Goal: Task Accomplishment & Management: Complete application form

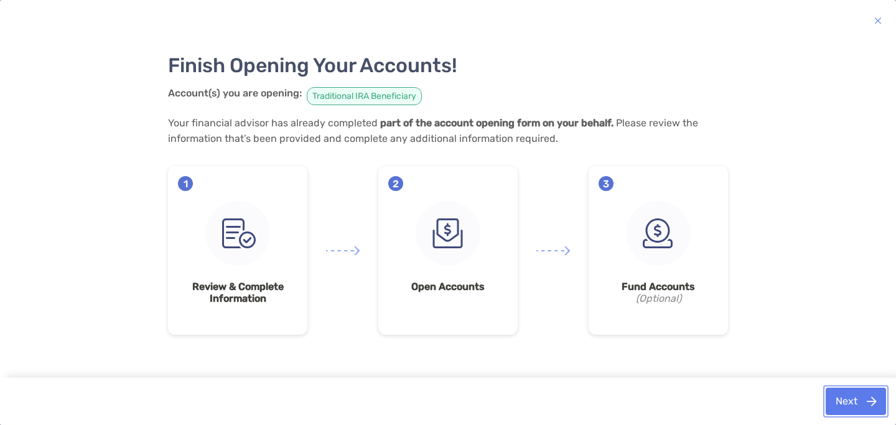
click at [842, 402] on button "Next" at bounding box center [855, 400] width 60 height 27
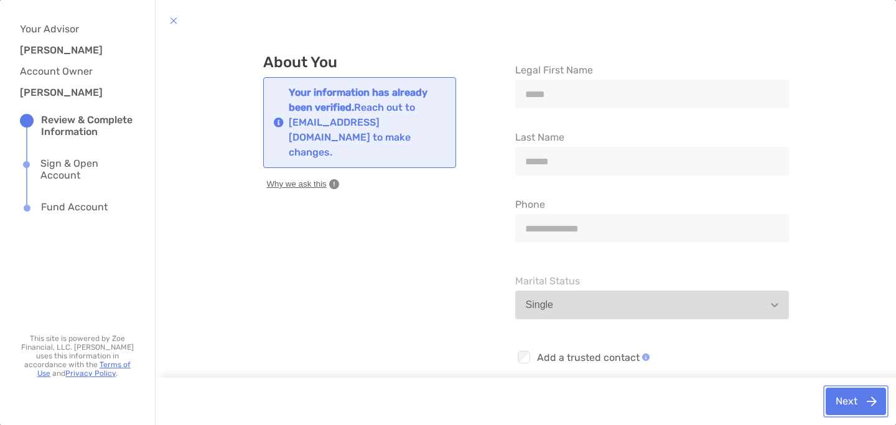
scroll to position [24, 0]
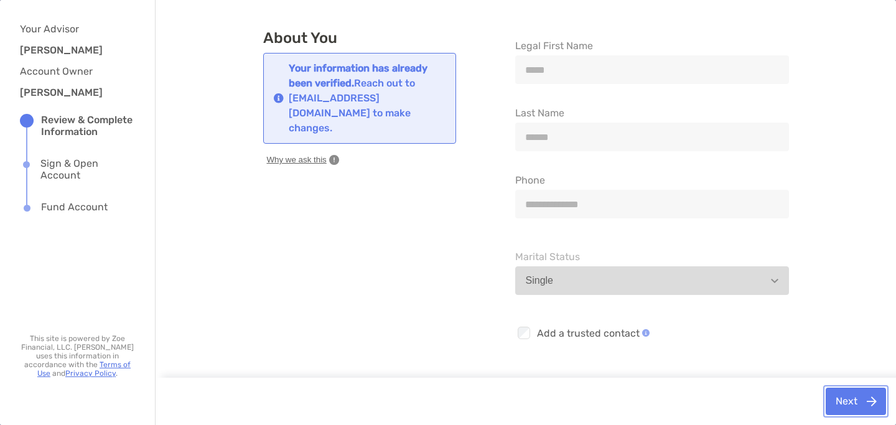
click at [839, 397] on button "Next" at bounding box center [855, 400] width 60 height 27
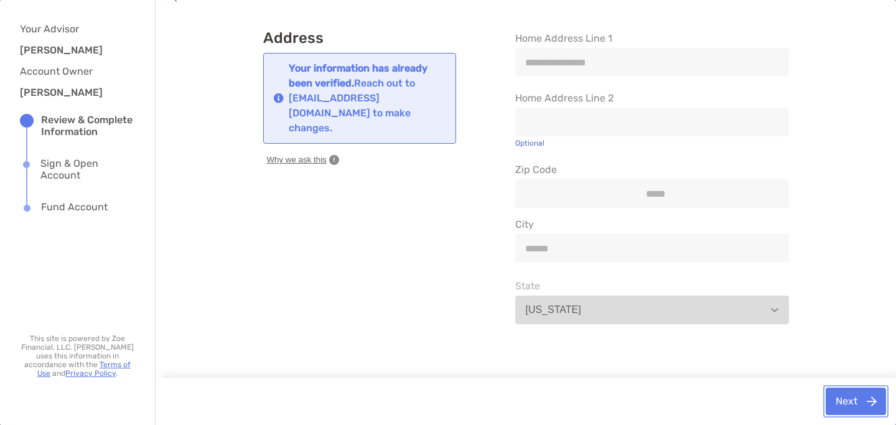
click at [839, 397] on button "Next" at bounding box center [855, 400] width 60 height 27
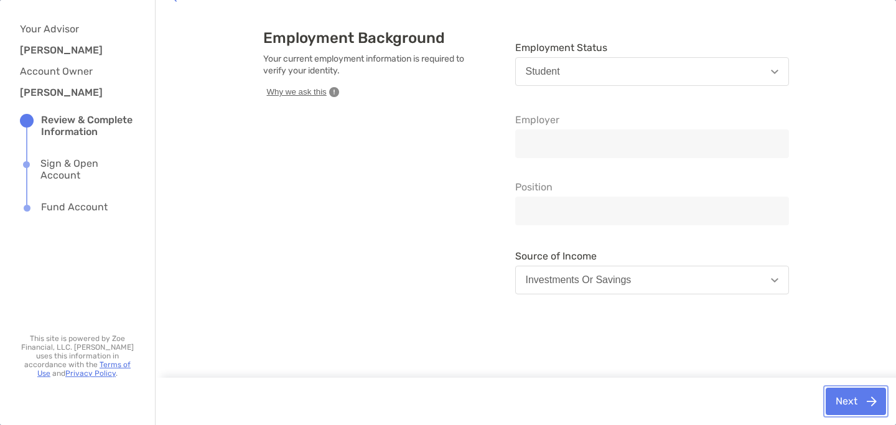
click at [839, 397] on button "Next" at bounding box center [855, 400] width 60 height 27
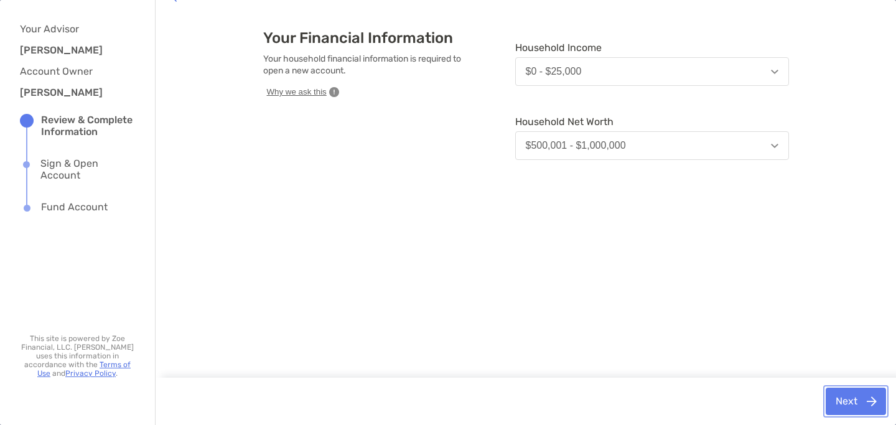
click at [839, 397] on button "Next" at bounding box center [855, 400] width 60 height 27
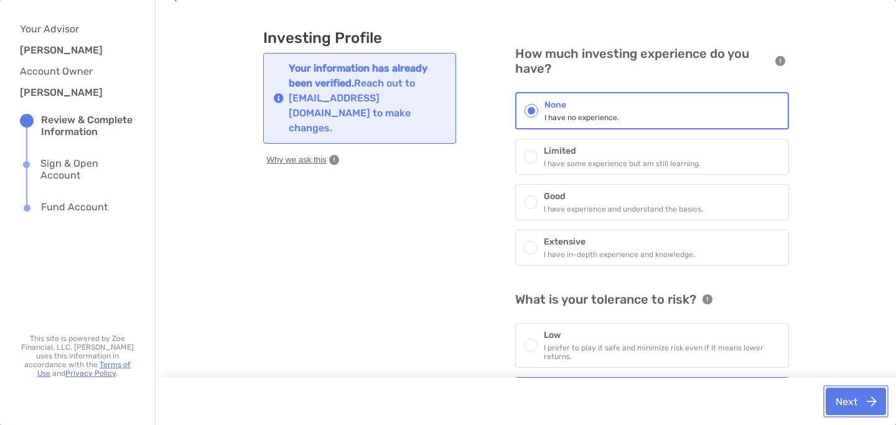
click at [839, 397] on button "Next" at bounding box center [855, 400] width 60 height 27
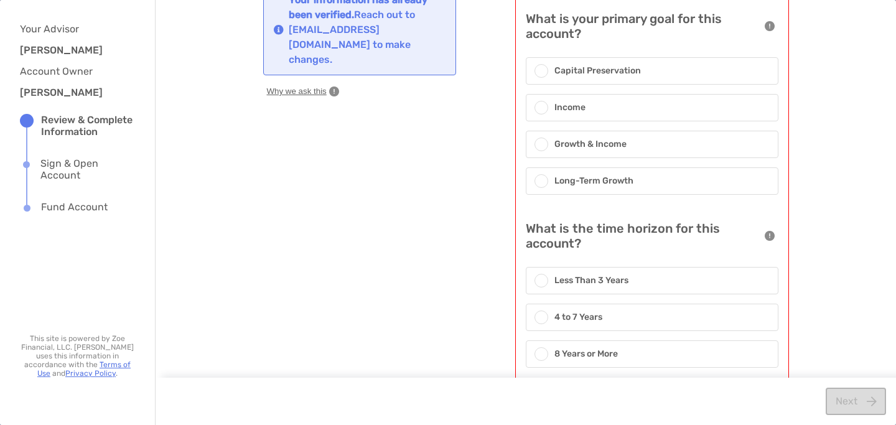
scroll to position [88, 0]
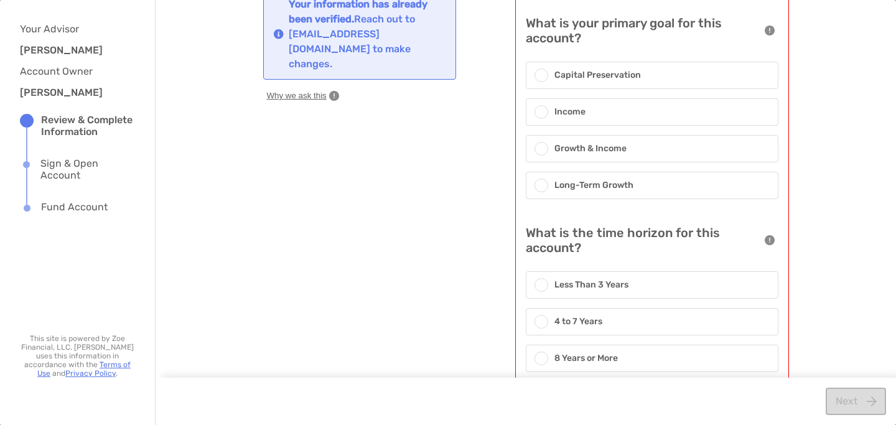
click at [692, 148] on div "Growth & Income" at bounding box center [652, 148] width 253 height 27
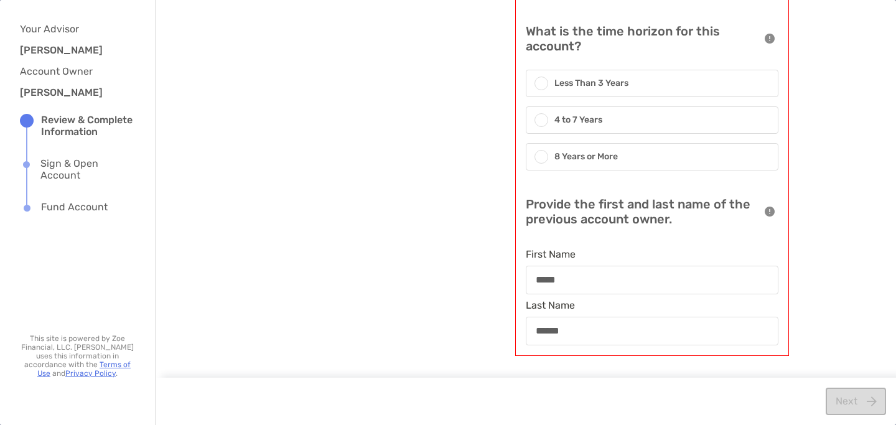
scroll to position [292, 0]
click at [621, 150] on div "8 Years or More" at bounding box center [652, 155] width 253 height 27
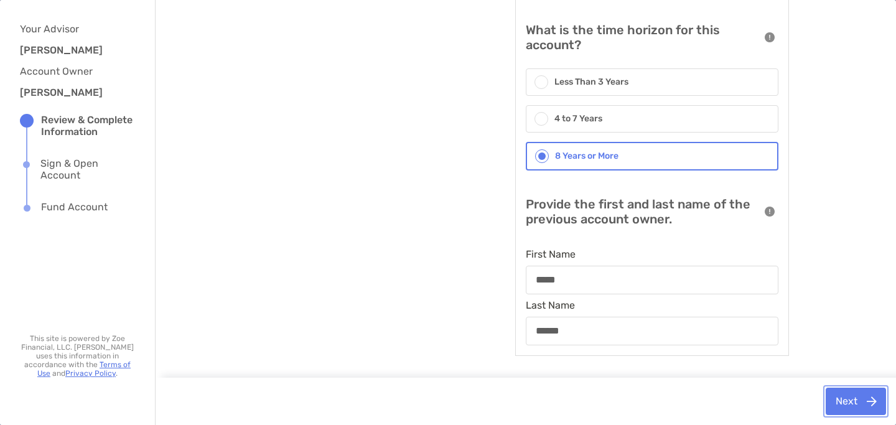
click at [848, 406] on button "Next" at bounding box center [855, 400] width 60 height 27
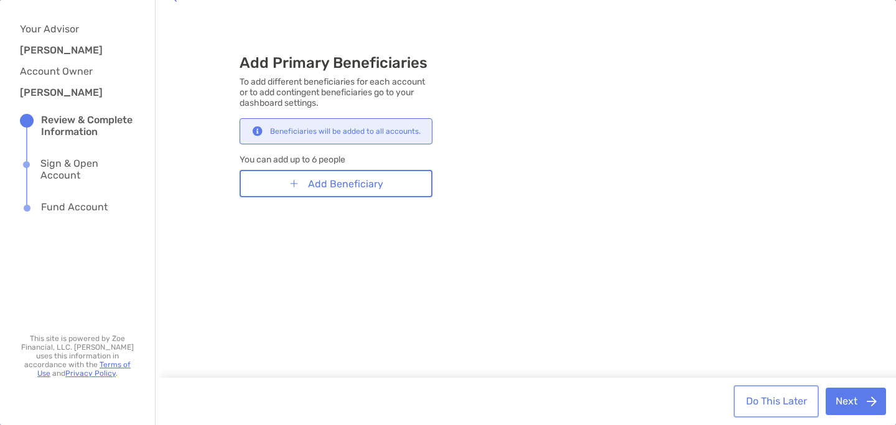
click at [789, 398] on button "Do This Later" at bounding box center [776, 400] width 80 height 27
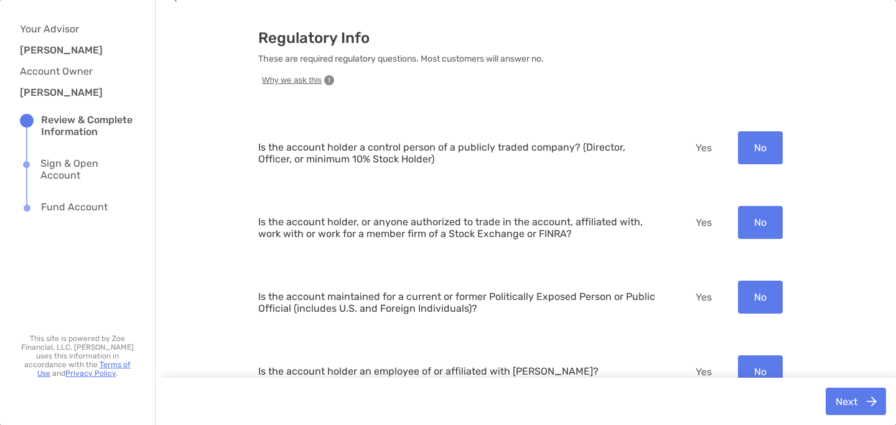
scroll to position [78, 0]
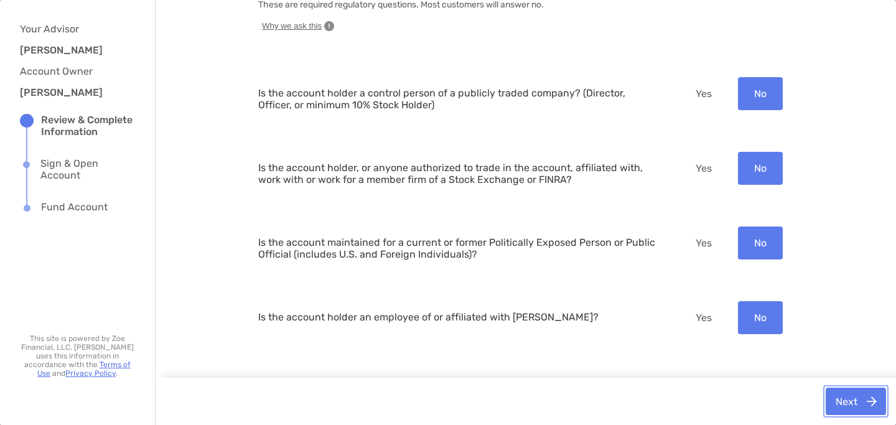
click at [838, 401] on button "Next" at bounding box center [855, 400] width 60 height 27
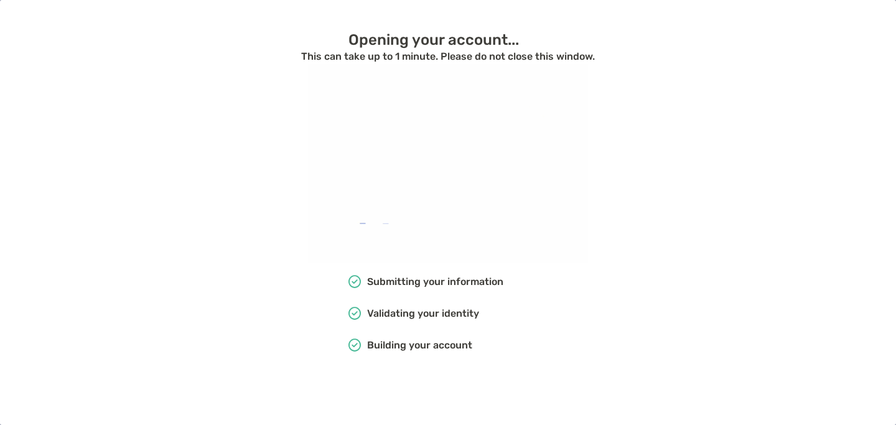
scroll to position [0, 0]
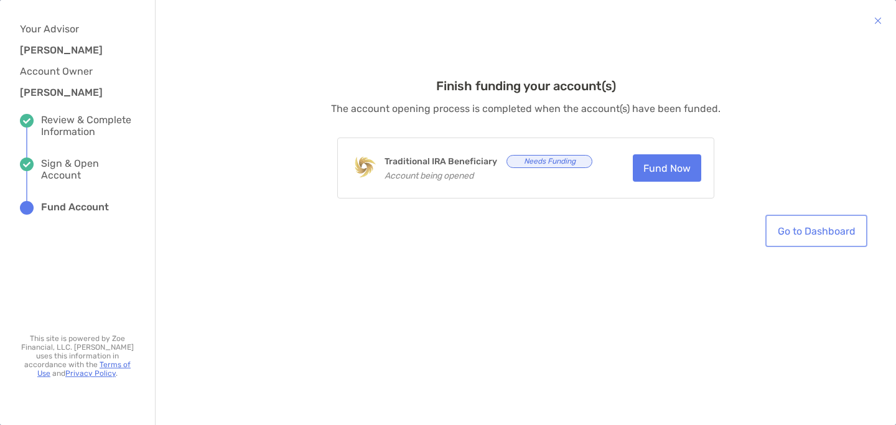
click at [816, 230] on link "Go to Dashboard" at bounding box center [815, 230] width 97 height 27
